Goal: Navigation & Orientation: Find specific page/section

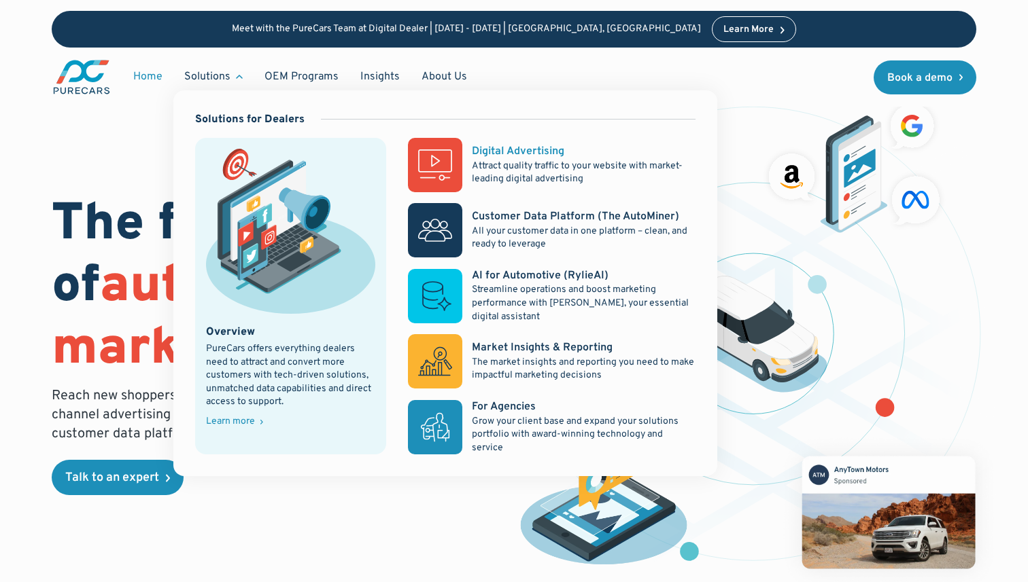
click at [491, 160] on p "Attract quality traffic to your website with market-leading digital advertising" at bounding box center [583, 173] width 223 height 27
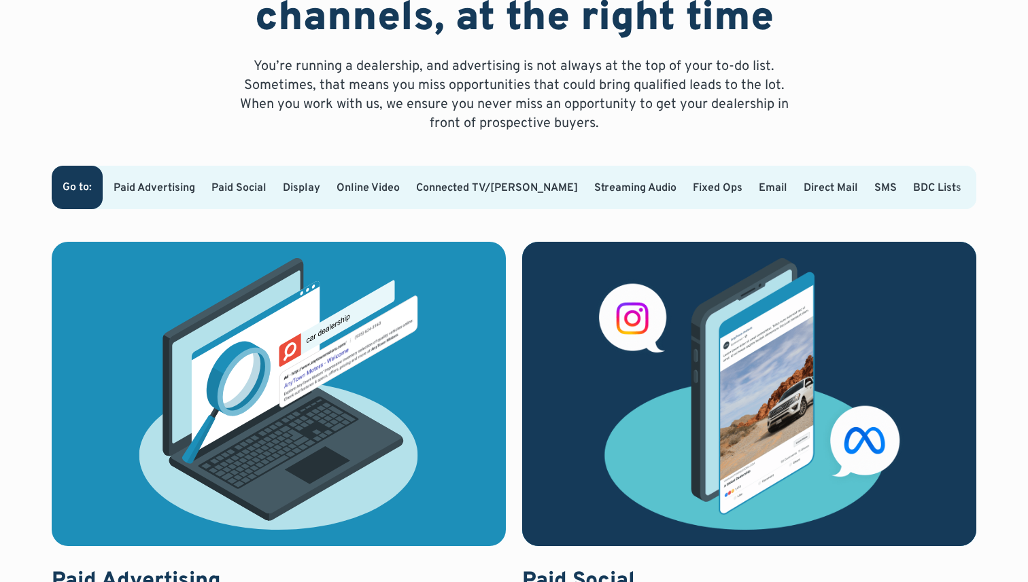
scroll to position [737, 0]
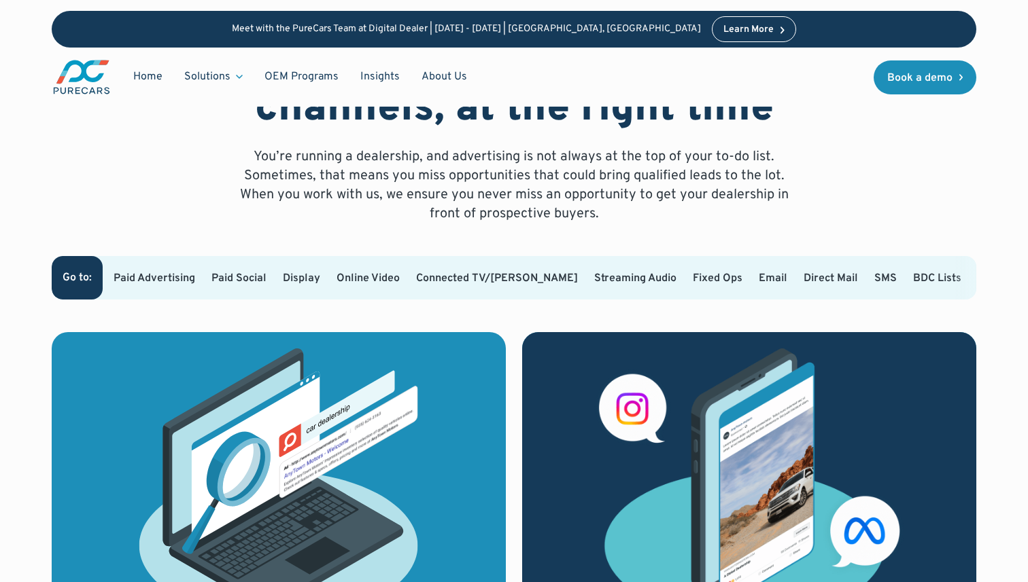
click at [320, 274] on link "Display" at bounding box center [301, 279] width 37 height 14
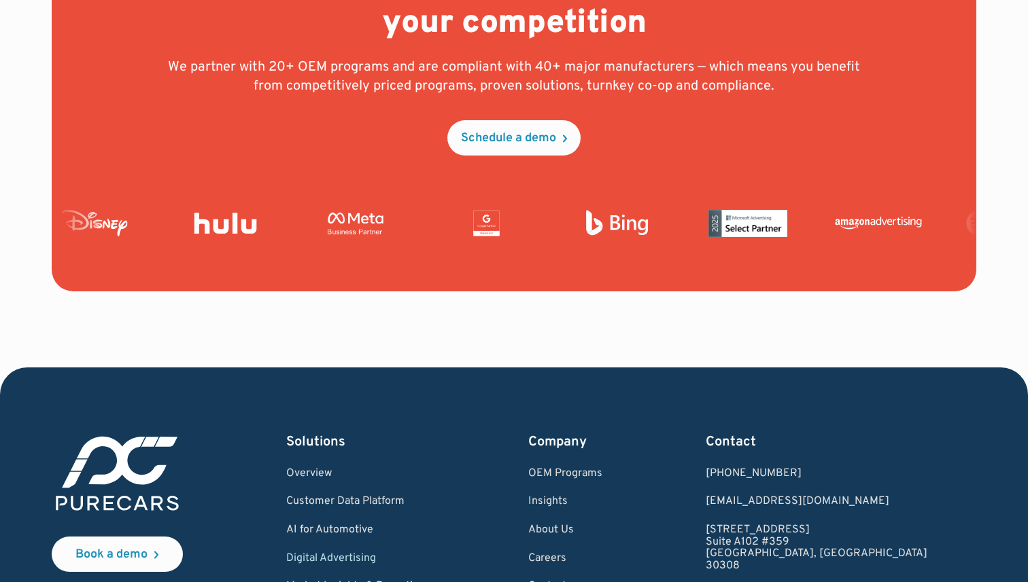
scroll to position [5254, 0]
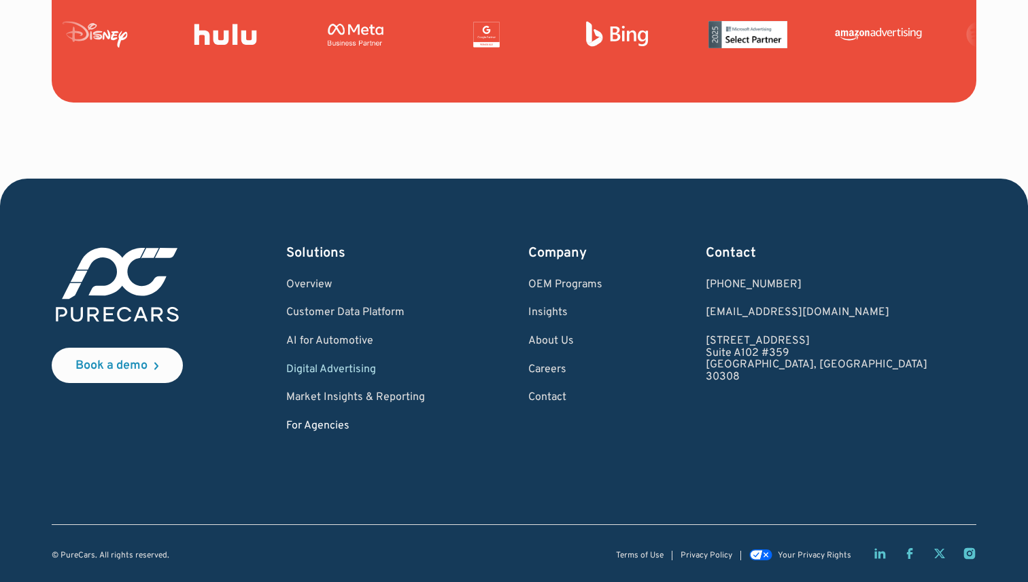
click at [353, 425] on link "For Agencies" at bounding box center [355, 427] width 139 height 12
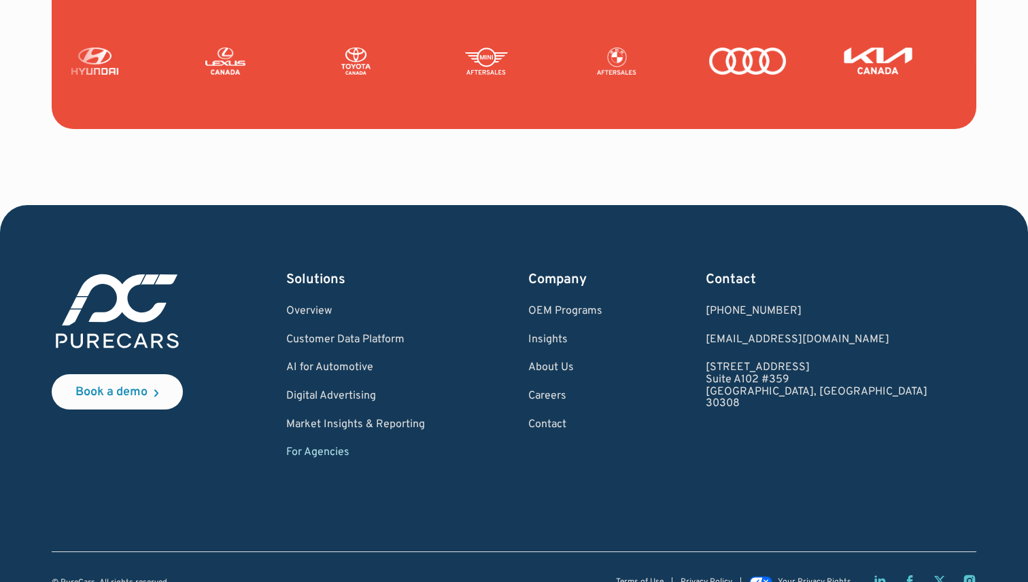
scroll to position [3399, 0]
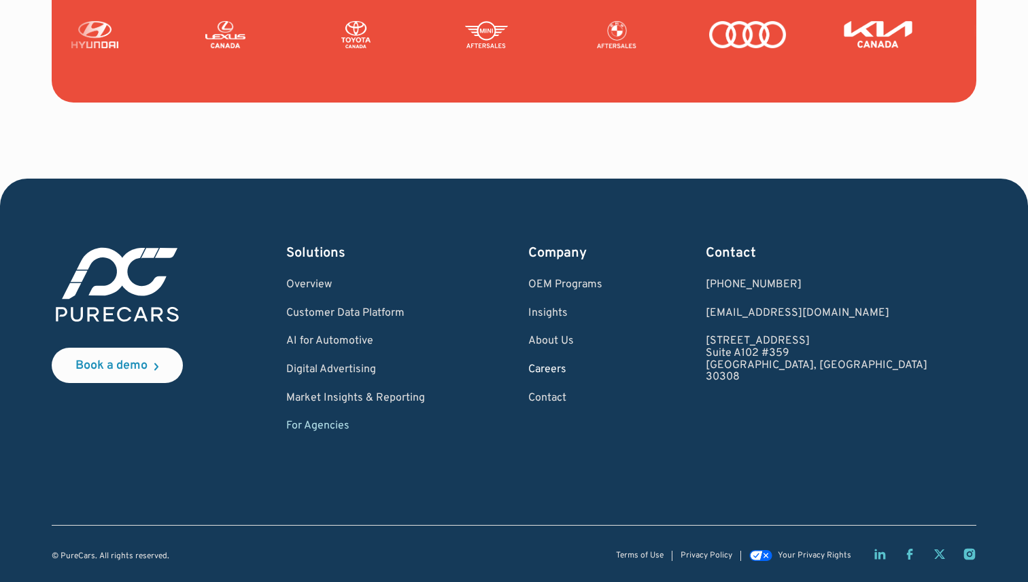
click at [599, 370] on link "Careers" at bounding box center [565, 370] width 74 height 12
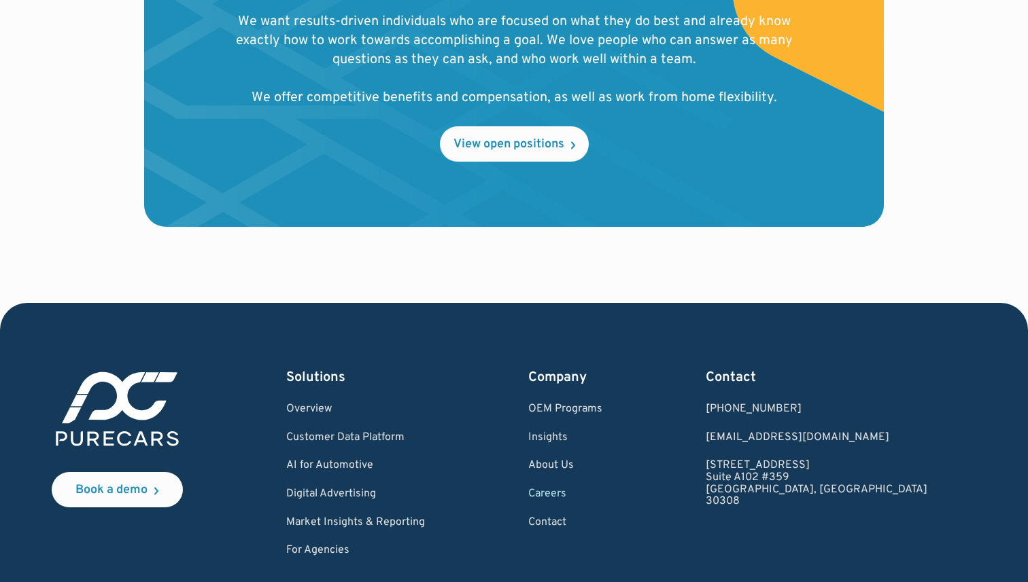
scroll to position [1647, 0]
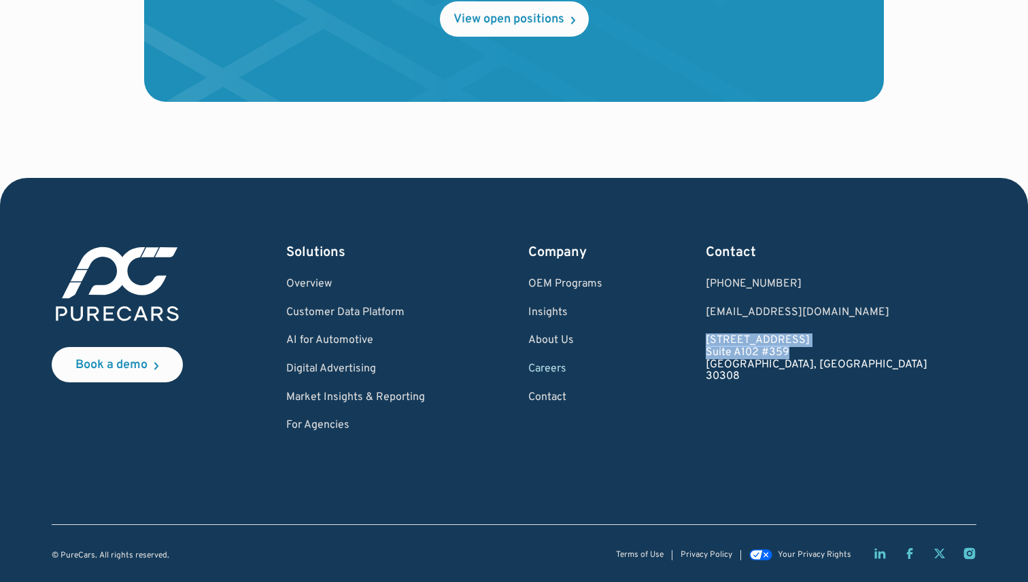
drag, startPoint x: 789, startPoint y: 337, endPoint x: 886, endPoint y: 349, distance: 98.0
click at [886, 349] on div "Book a demo Solutions Overview Customer Data Platform AI for Automotive Digital…" at bounding box center [514, 337] width 925 height 189
copy link "[STREET_ADDRESS]"
